Goal: Task Accomplishment & Management: Use online tool/utility

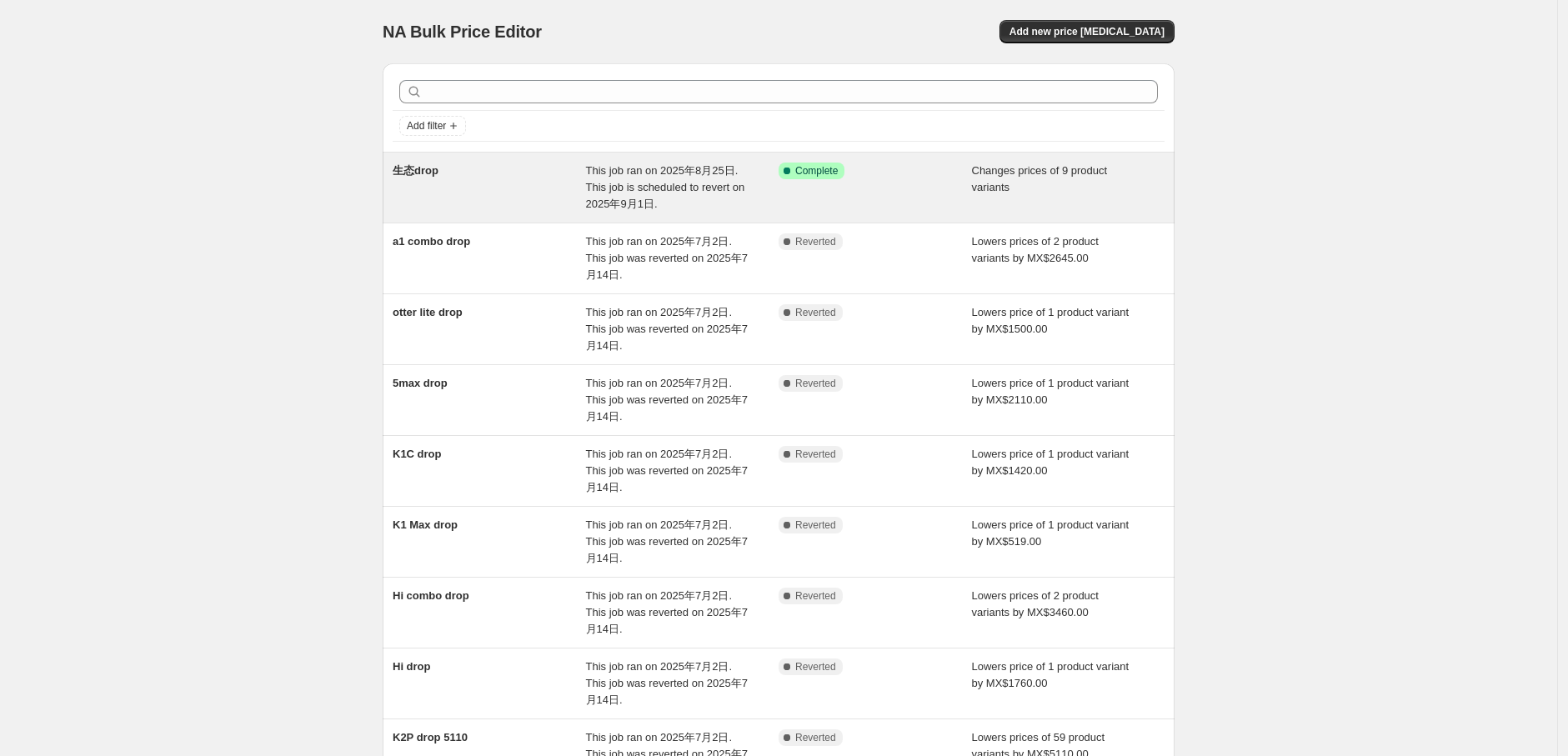
click at [675, 179] on span "This job ran on 2025年8月25日. This job is scheduled to revert on 2025年9月1日." at bounding box center [665, 187] width 159 height 46
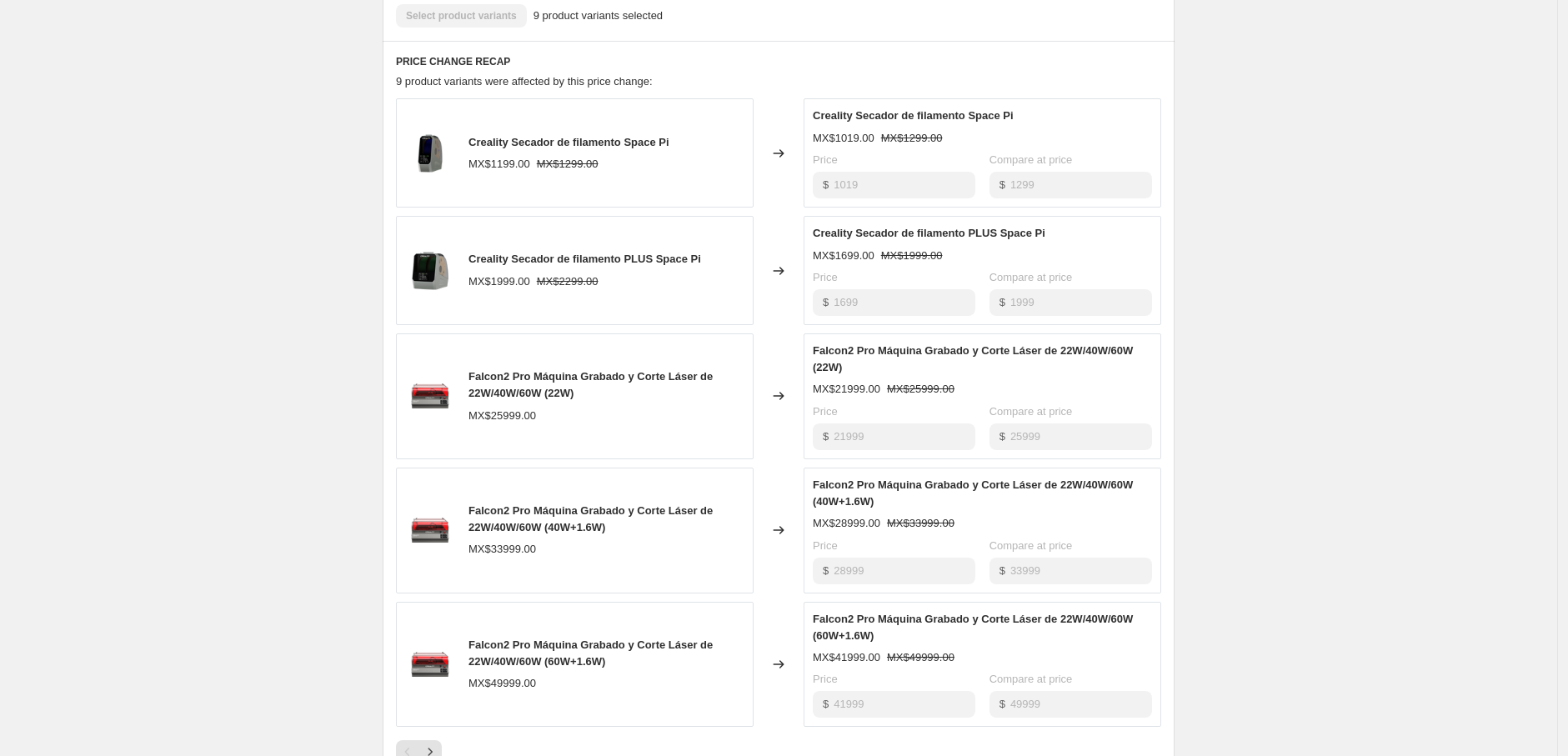
scroll to position [458, 0]
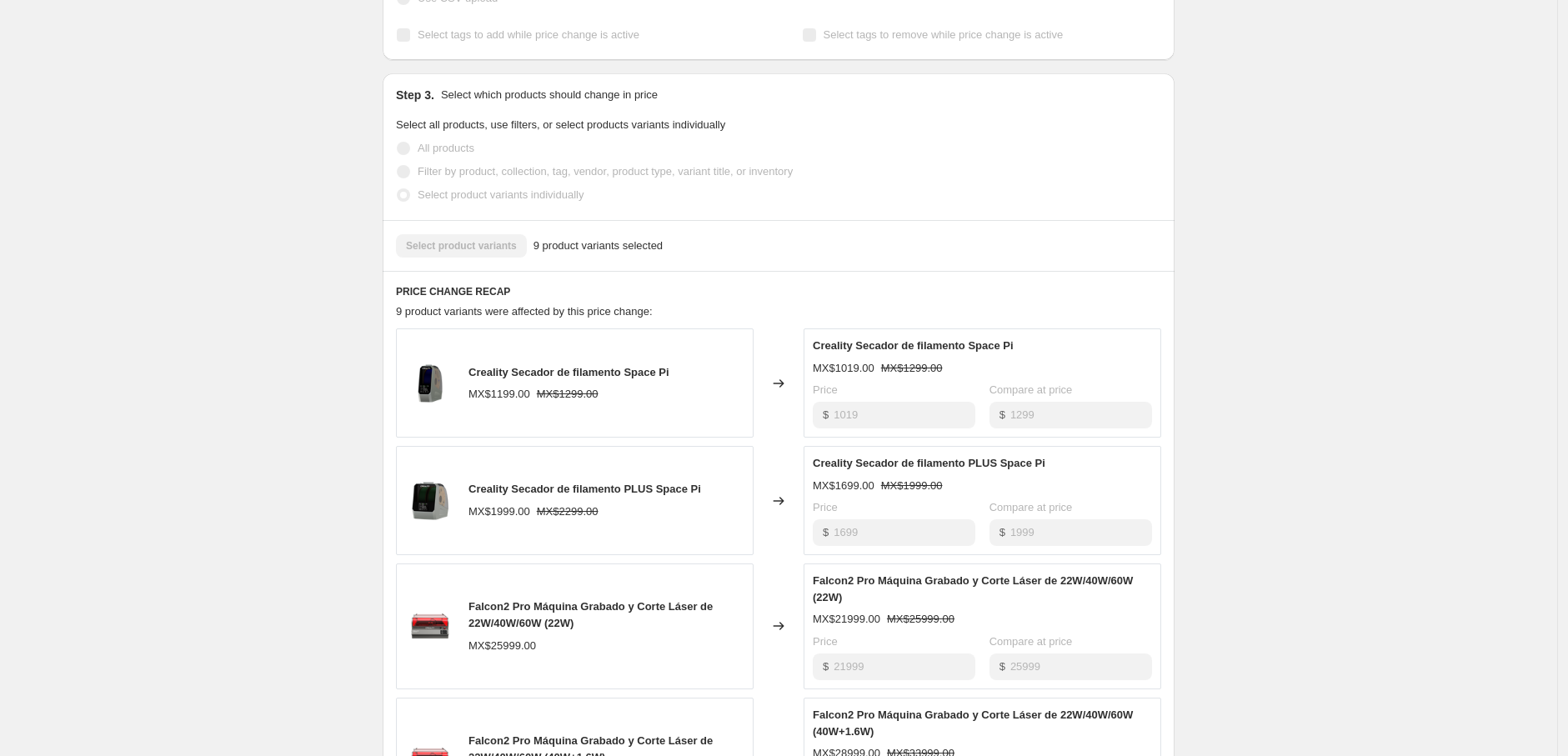
click at [228, 291] on div "生态drop. This page is ready 生态drop Success Complete Complete Price revert schedu…" at bounding box center [778, 528] width 1557 height 1973
